Goal: Find specific page/section: Find specific page/section

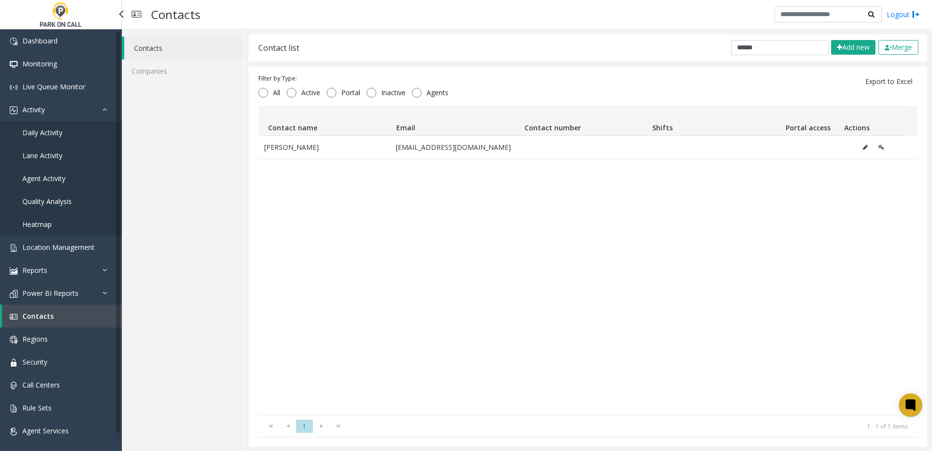
drag, startPoint x: 0, startPoint y: 0, endPoint x: 49, endPoint y: 317, distance: 320.7
click at [49, 317] on span "Contacts" at bounding box center [37, 315] width 31 height 9
click at [33, 316] on span "Contacts" at bounding box center [37, 315] width 31 height 9
click at [57, 290] on span "Power BI Reports" at bounding box center [50, 292] width 56 height 9
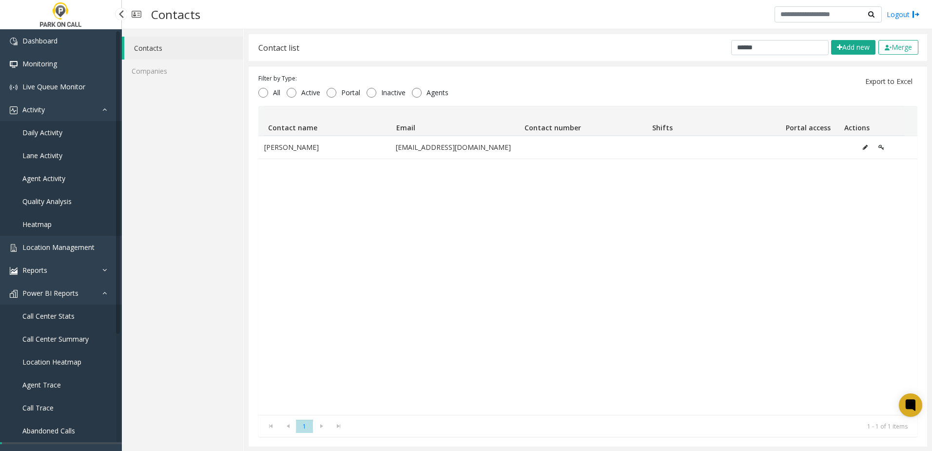
click at [47, 315] on span "Call Center Stats" at bounding box center [48, 315] width 52 height 9
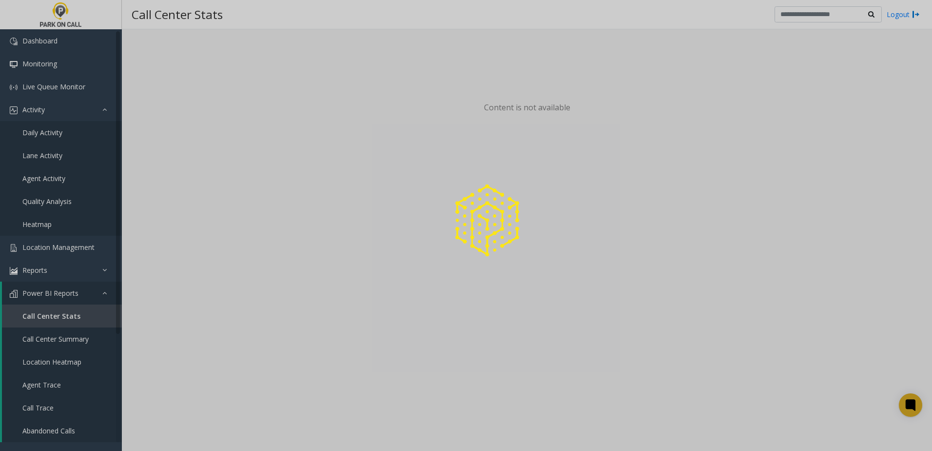
click at [51, 294] on div at bounding box center [466, 225] width 932 height 451
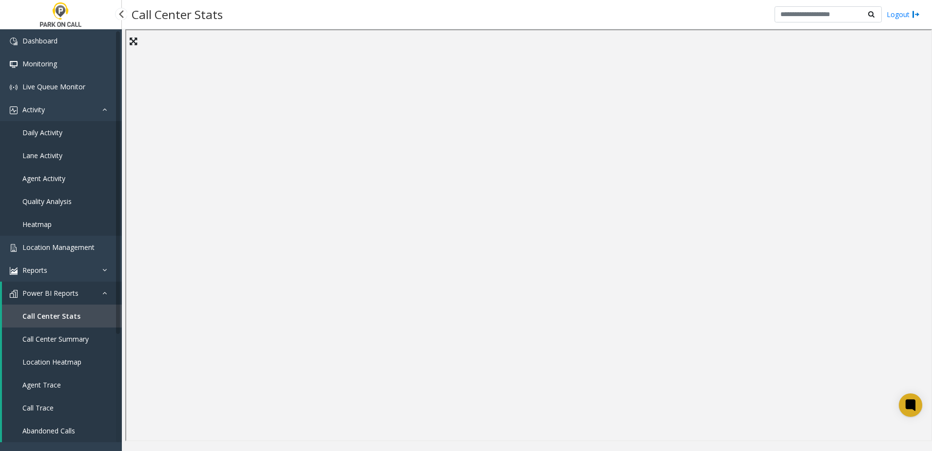
click at [46, 289] on span "Power BI Reports" at bounding box center [50, 292] width 56 height 9
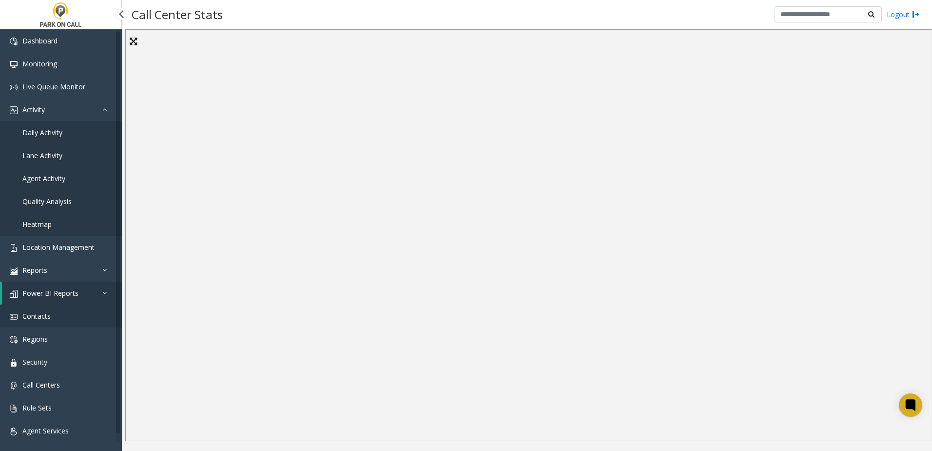
click at [50, 313] on link "Contacts" at bounding box center [61, 315] width 122 height 23
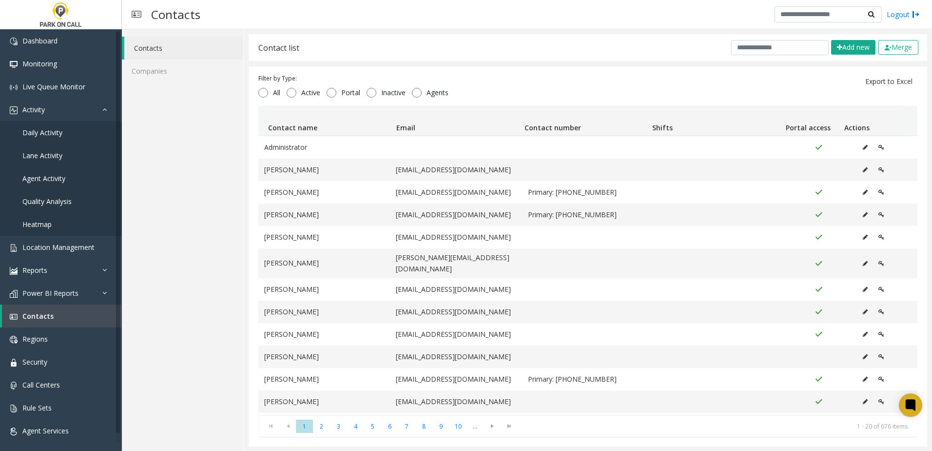
click at [843, 55] on div "Contact list Add new Merge" at bounding box center [588, 47] width 679 height 27
click at [846, 50] on button "Add new" at bounding box center [854, 47] width 44 height 15
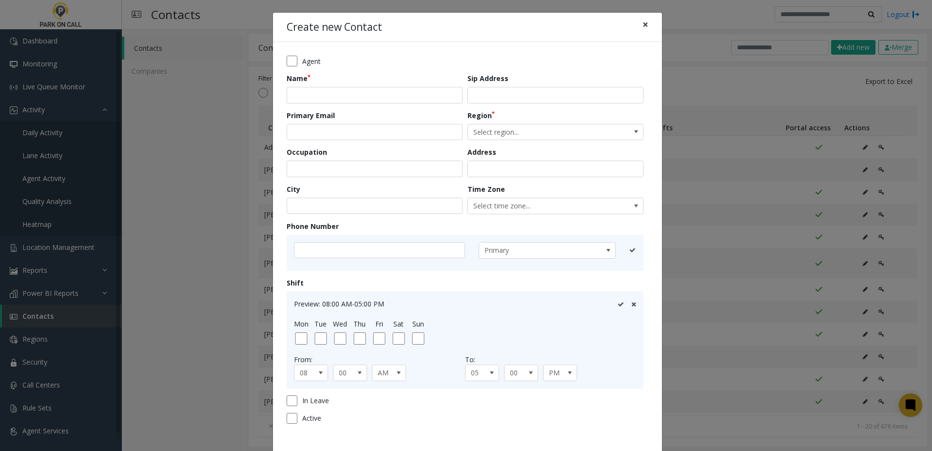
click at [643, 24] on span "×" at bounding box center [646, 25] width 6 height 14
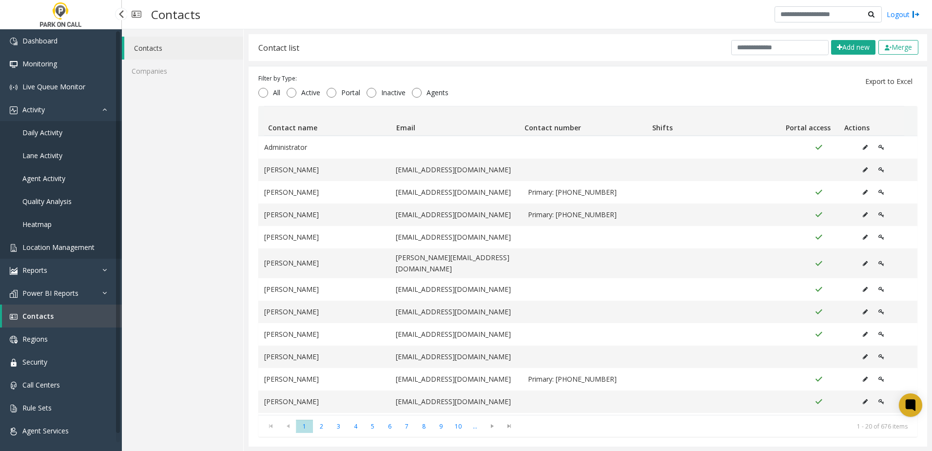
click at [69, 239] on link "Location Management" at bounding box center [61, 247] width 122 height 23
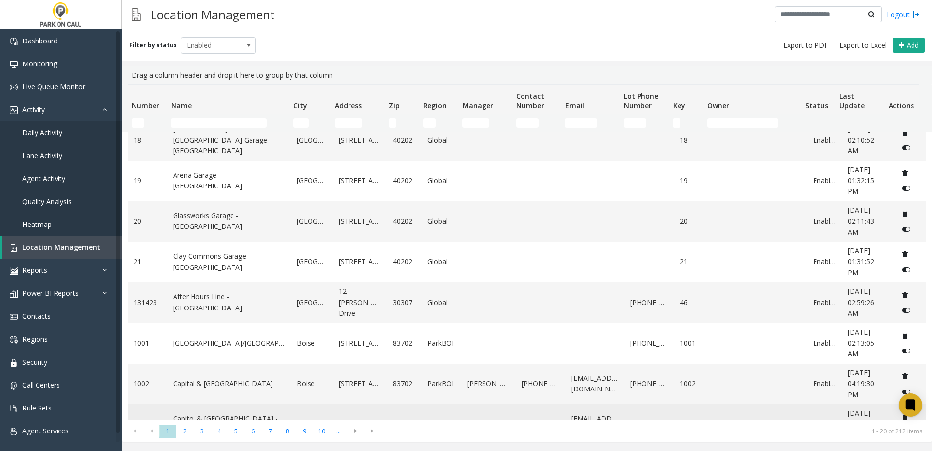
scroll to position [525, 0]
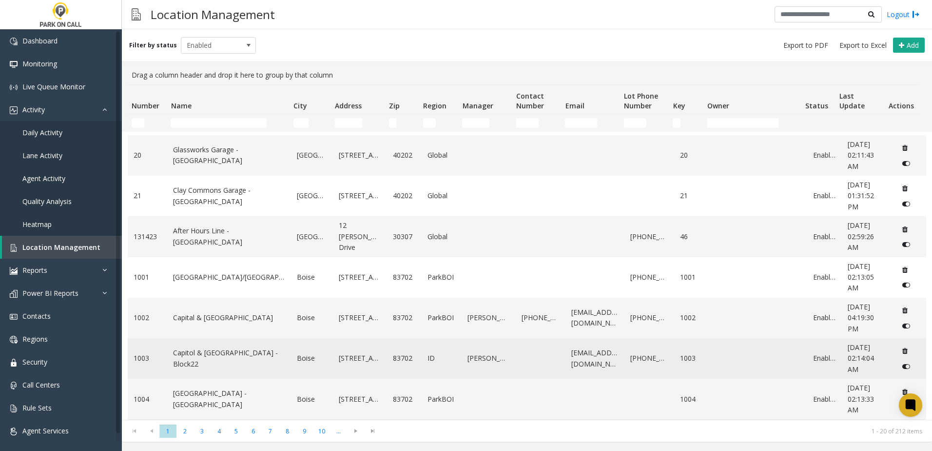
click at [221, 357] on link "Capitol & [GEOGRAPHIC_DATA] - Block22" at bounding box center [229, 358] width 112 height 22
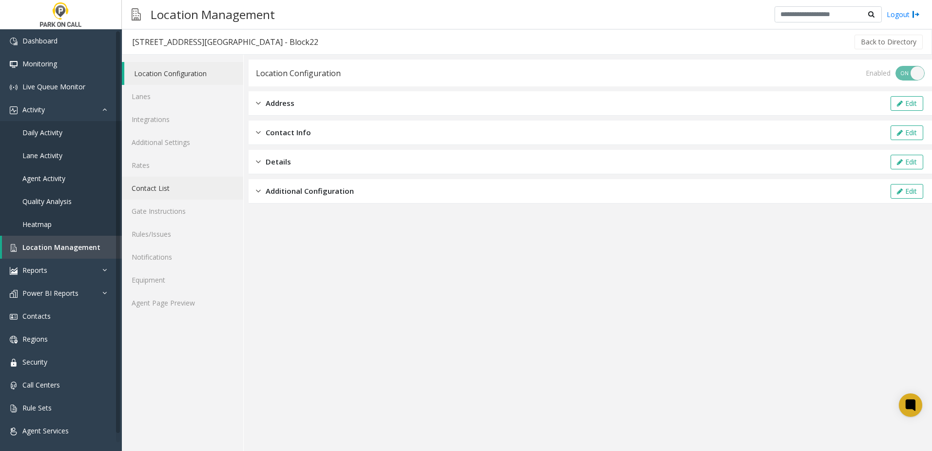
click at [149, 193] on link "Contact List" at bounding box center [182, 188] width 121 height 23
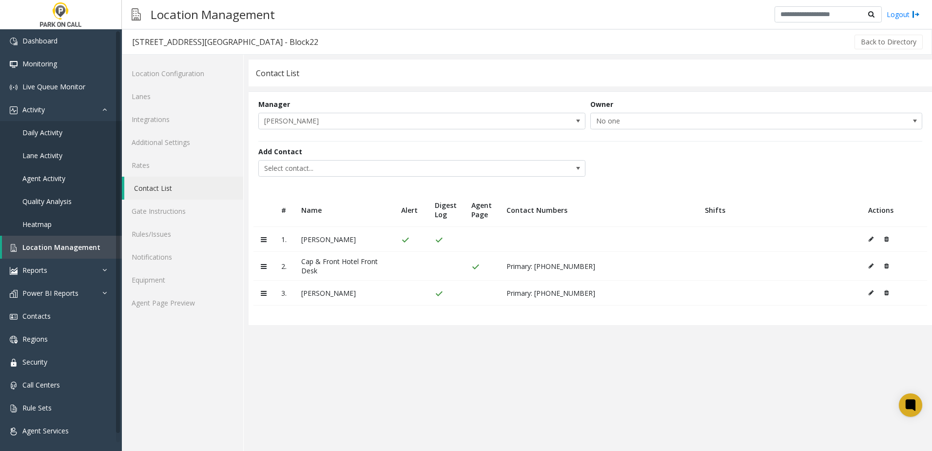
click at [872, 241] on icon at bounding box center [871, 239] width 5 height 6
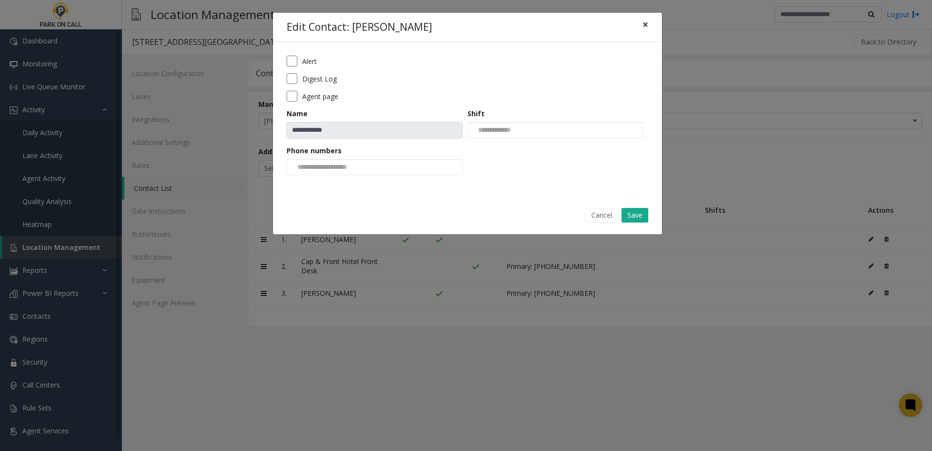
click at [645, 25] on span "×" at bounding box center [646, 25] width 6 height 14
